Goal: Task Accomplishment & Management: Manage account settings

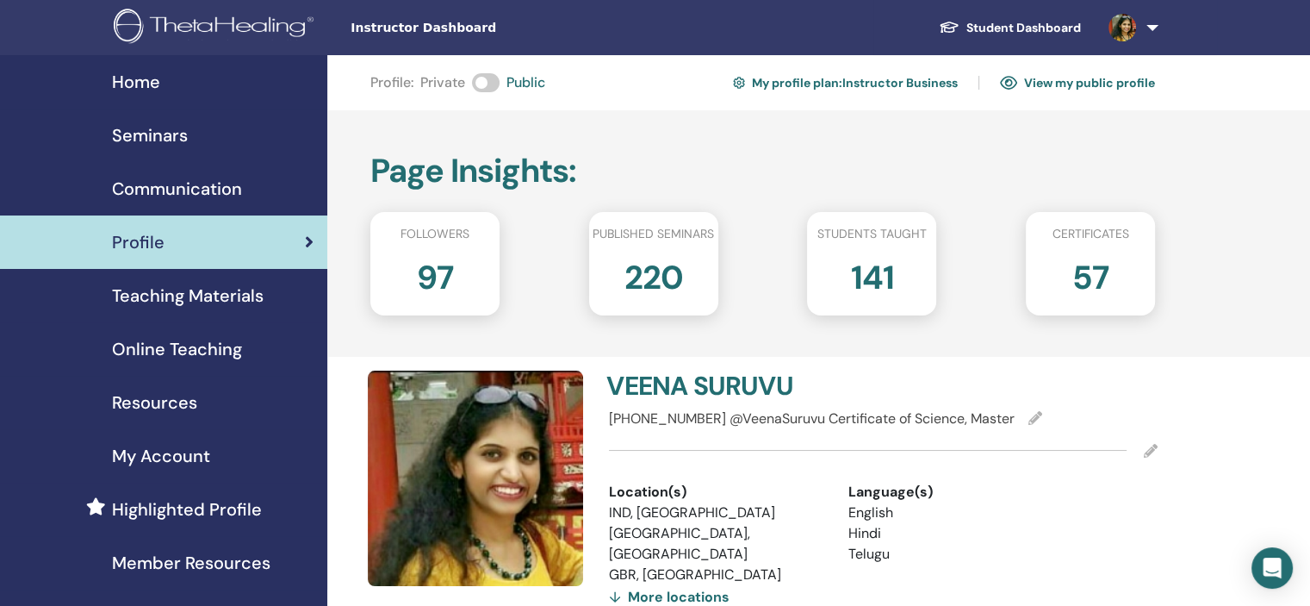
click at [253, 145] on div "Seminars" at bounding box center [164, 135] width 300 height 26
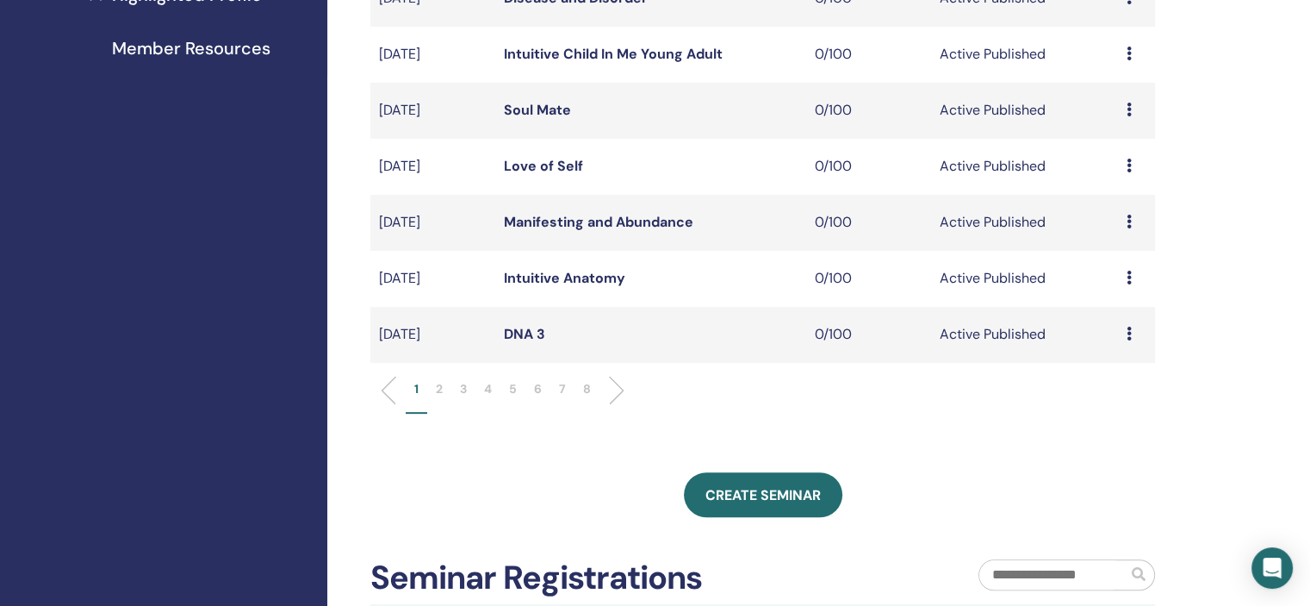
scroll to position [689, 0]
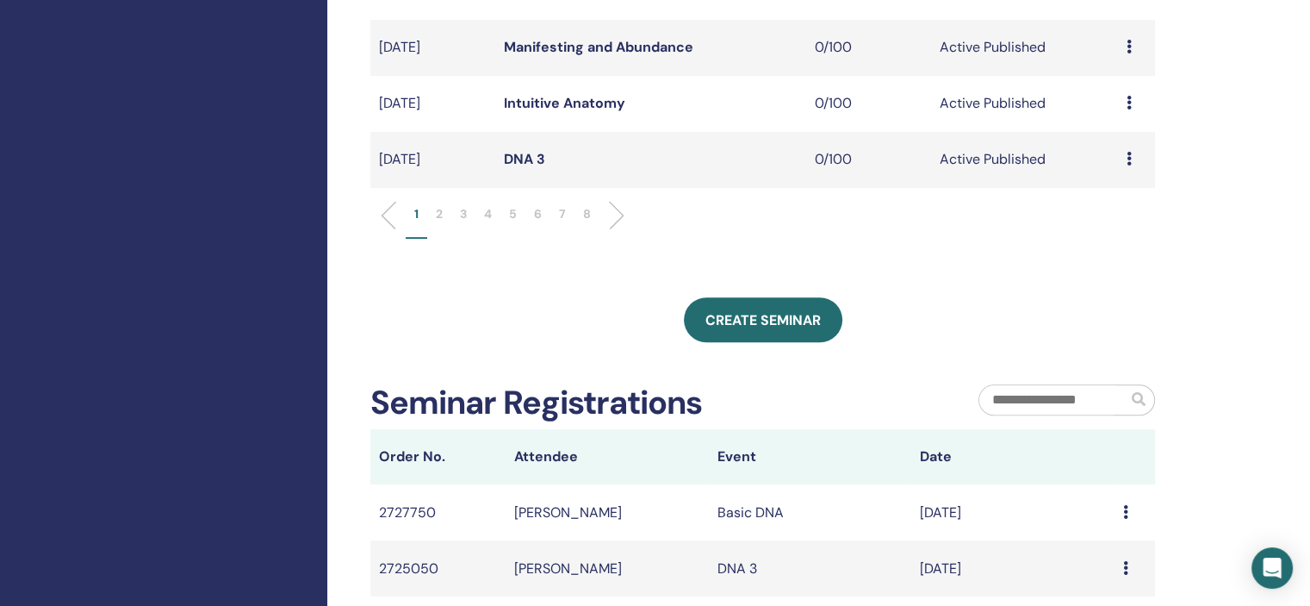
click at [543, 219] on li "6" at bounding box center [538, 222] width 25 height 34
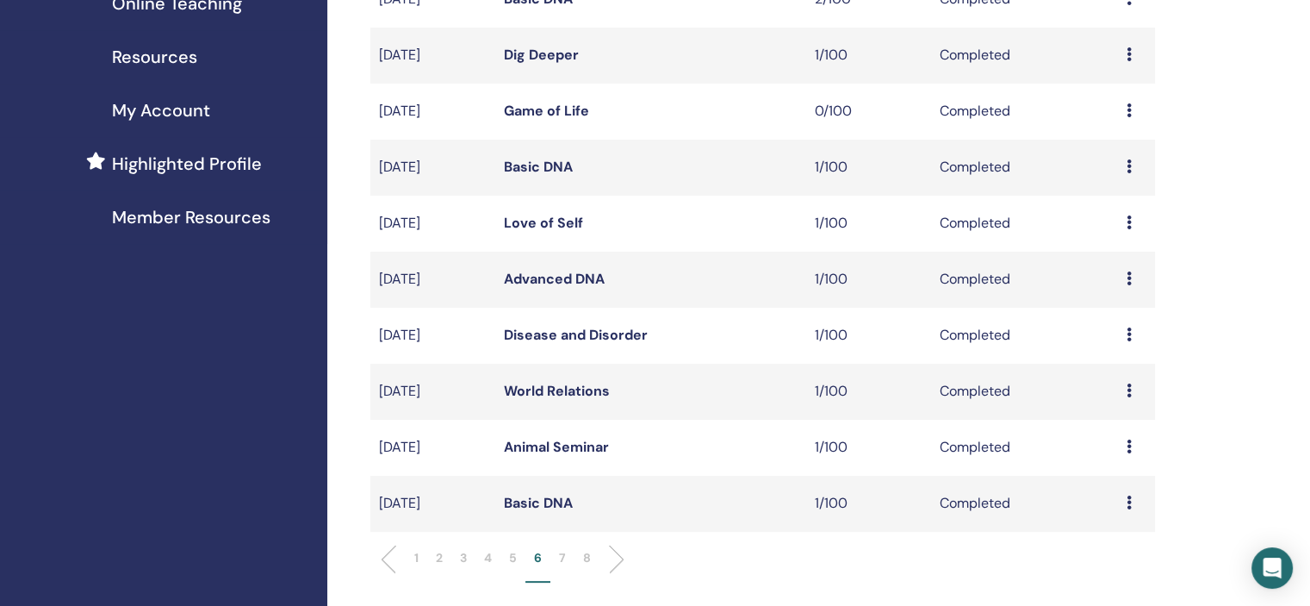
scroll to position [345, 0]
click at [1128, 331] on icon at bounding box center [1129, 335] width 5 height 14
click at [1121, 372] on link "Attendees" at bounding box center [1115, 371] width 65 height 18
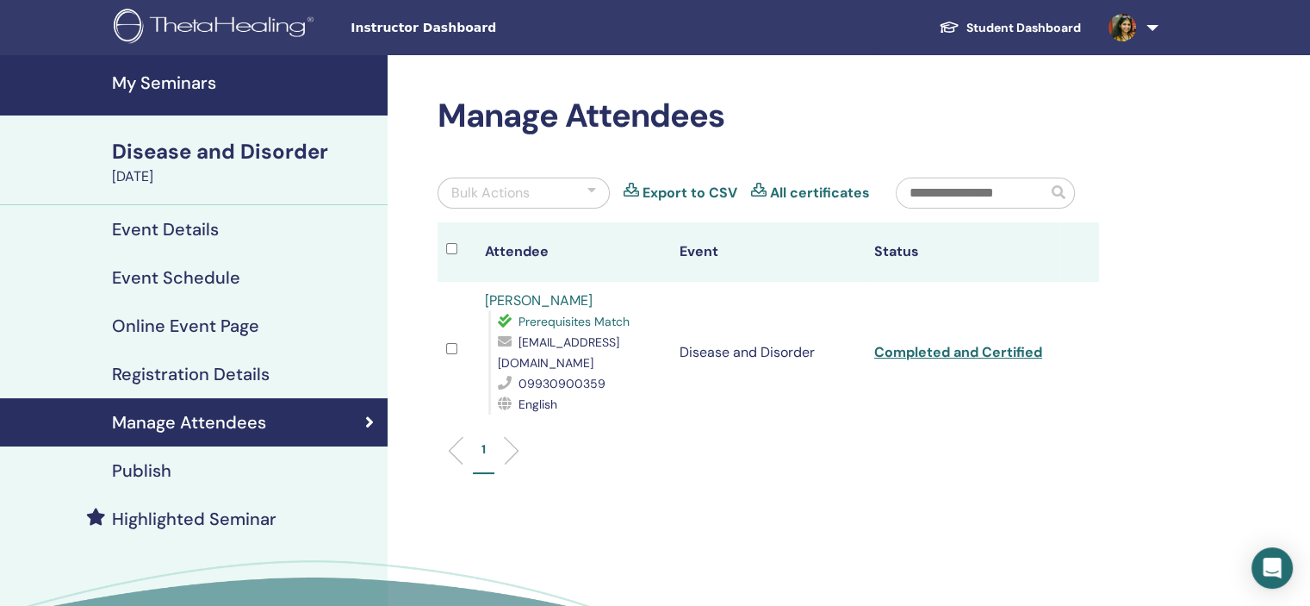
click at [538, 296] on link "[PERSON_NAME]" at bounding box center [539, 300] width 108 height 18
